Goal: Task Accomplishment & Management: Manage account settings

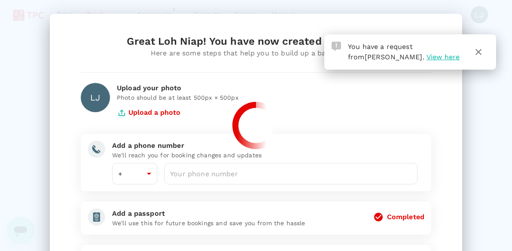
type input "65"
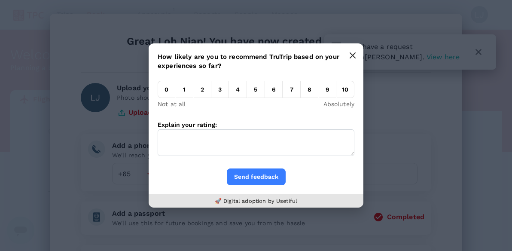
click at [355, 58] on icon "button" at bounding box center [352, 55] width 7 height 7
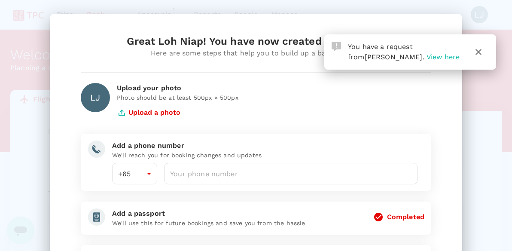
click at [482, 55] on icon "button" at bounding box center [478, 52] width 10 height 10
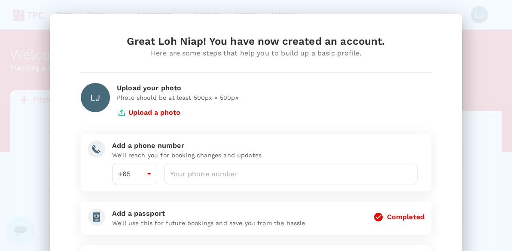
click at [162, 110] on button "Upload a photo" at bounding box center [149, 112] width 64 height 21
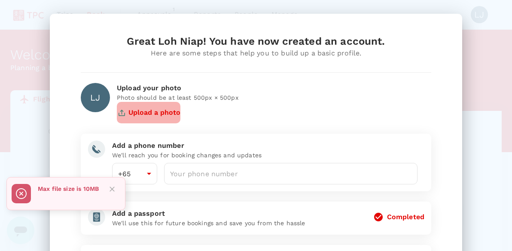
click at [152, 114] on button "Upload a photo" at bounding box center [149, 112] width 64 height 21
click at [155, 114] on button "Upload a photo" at bounding box center [149, 112] width 64 height 21
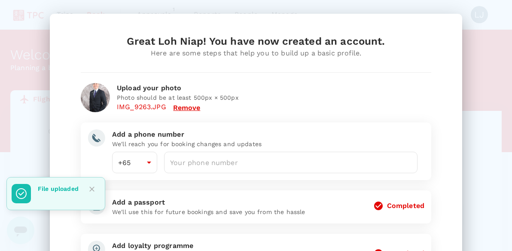
click at [96, 99] on img at bounding box center [95, 97] width 29 height 29
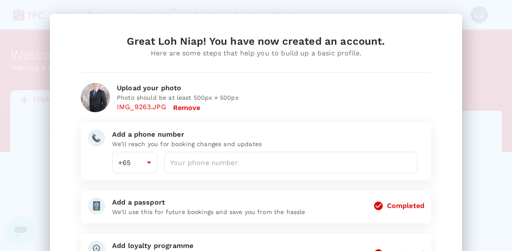
click at [184, 108] on button "Remove" at bounding box center [186, 108] width 27 height 8
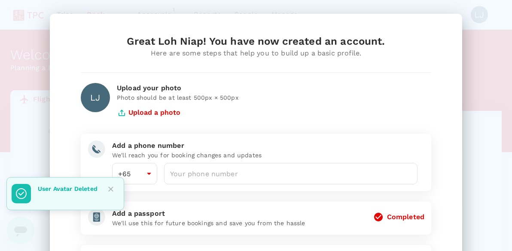
click at [172, 108] on button "Upload a photo" at bounding box center [149, 112] width 64 height 21
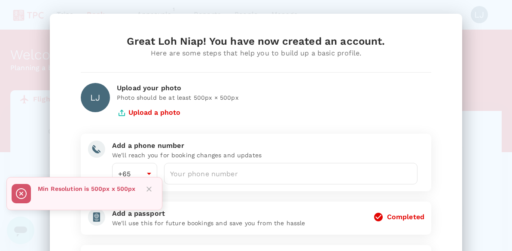
click at [153, 115] on button "Upload a photo" at bounding box center [149, 112] width 64 height 21
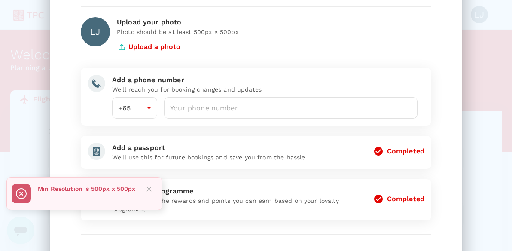
scroll to position [86, 0]
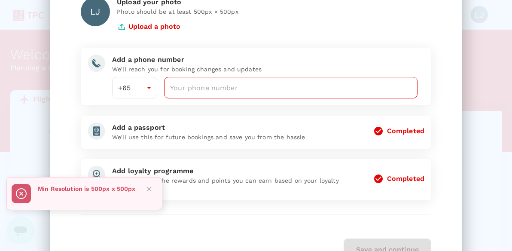
click at [182, 86] on input "number" at bounding box center [290, 87] width 253 height 21
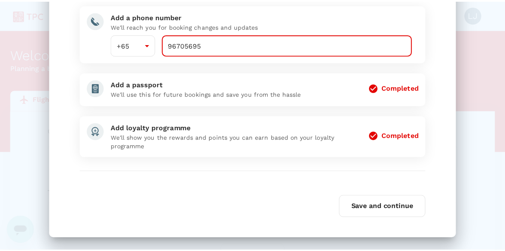
scroll to position [130, 0]
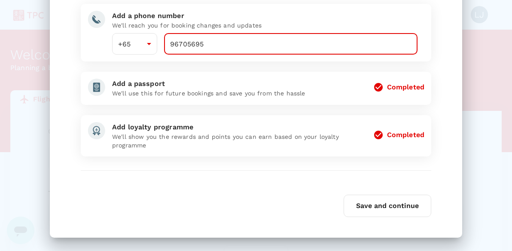
type input "96705695"
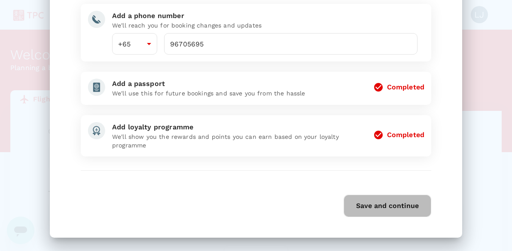
click at [386, 209] on button "Save and continue" at bounding box center [387, 205] width 88 height 22
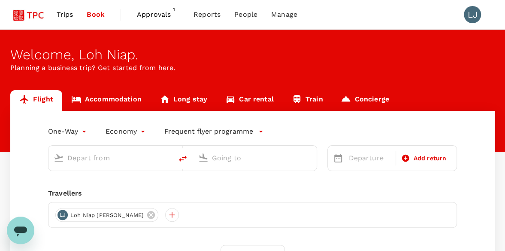
click at [156, 13] on span "Approvals" at bounding box center [158, 14] width 43 height 10
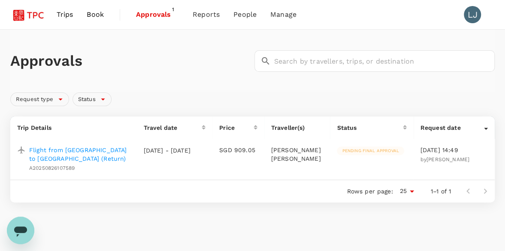
click at [87, 149] on p "Flight from [GEOGRAPHIC_DATA] to [GEOGRAPHIC_DATA] (Return)" at bounding box center [79, 154] width 101 height 17
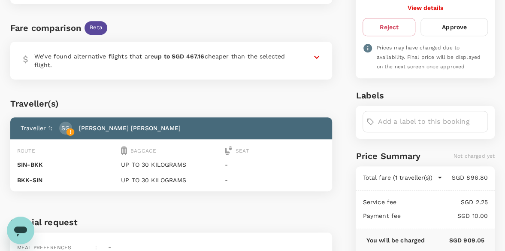
scroll to position [158, 0]
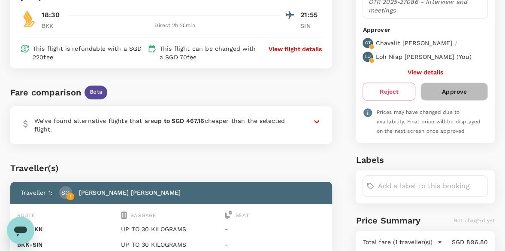
click at [453, 92] on button "Approve" at bounding box center [454, 91] width 67 height 18
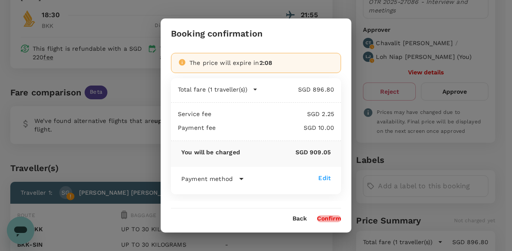
click at [332, 217] on button "Confirm" at bounding box center [329, 218] width 24 height 7
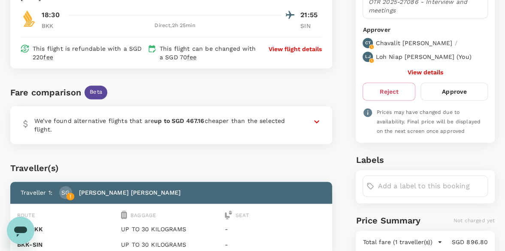
scroll to position [0, 0]
